Goal: Information Seeking & Learning: Learn about a topic

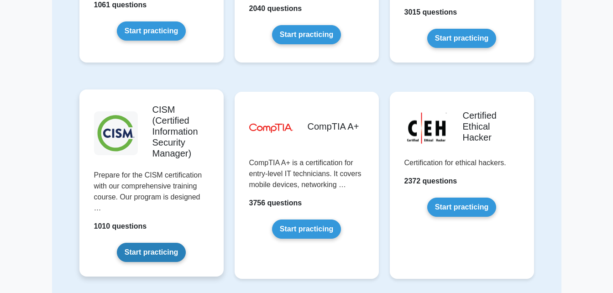
scroll to position [1224, 0]
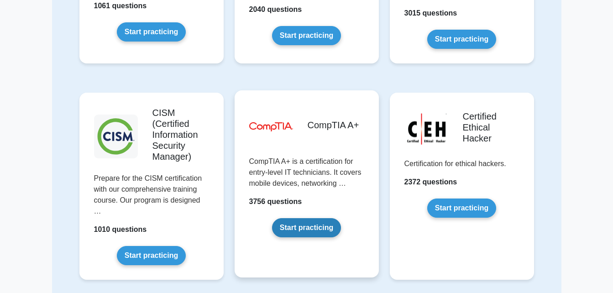
click at [298, 225] on link "Start practicing" at bounding box center [306, 227] width 69 height 19
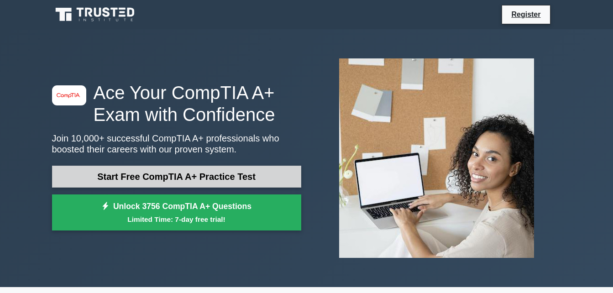
click at [269, 170] on link "Start Free CompTIA A+ Practice Test" at bounding box center [176, 177] width 249 height 22
